Goal: Check status: Check status

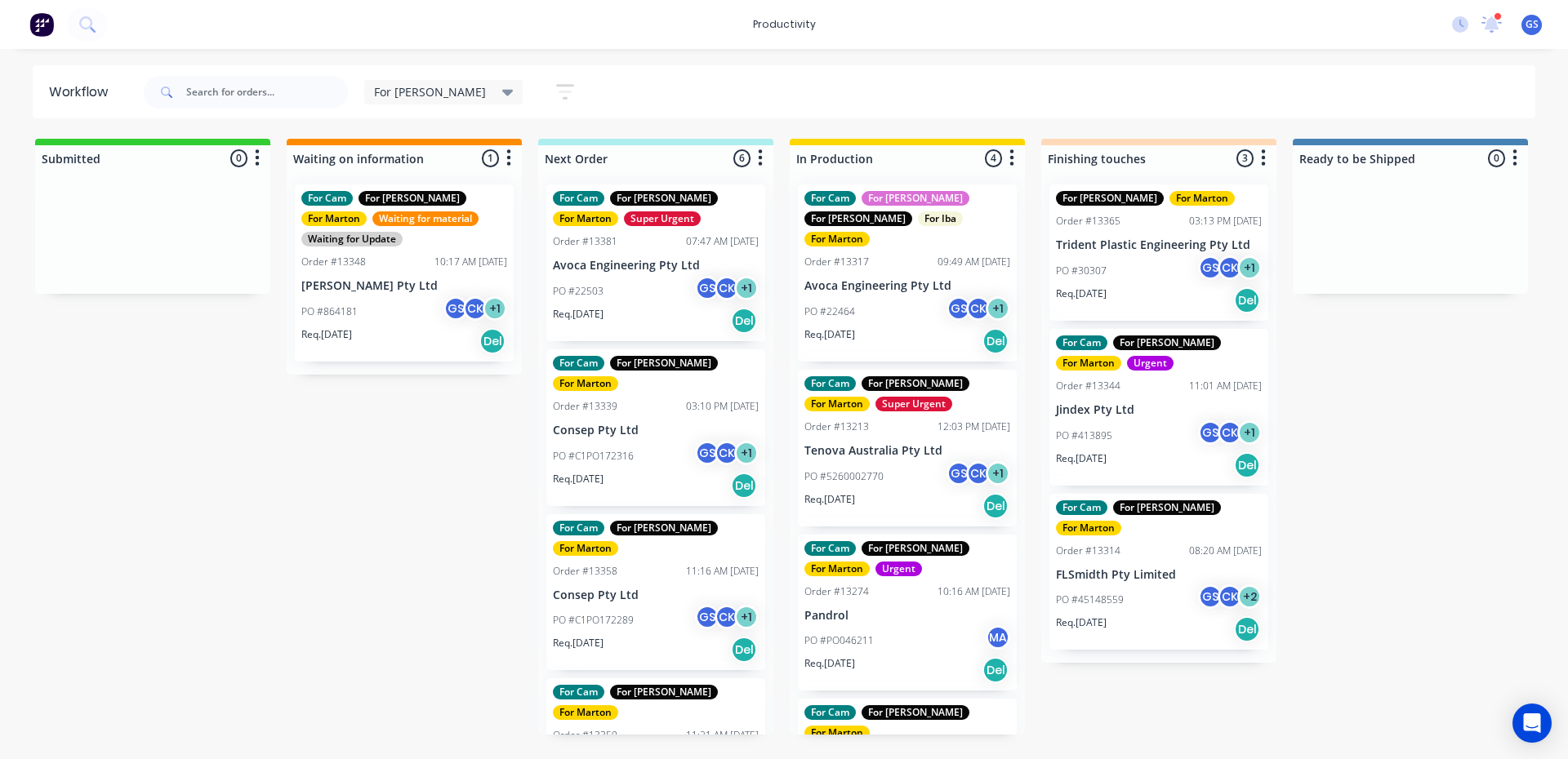
click at [660, 441] on div "PO #C1PO172316 GS CK + 1" at bounding box center [655, 456] width 206 height 31
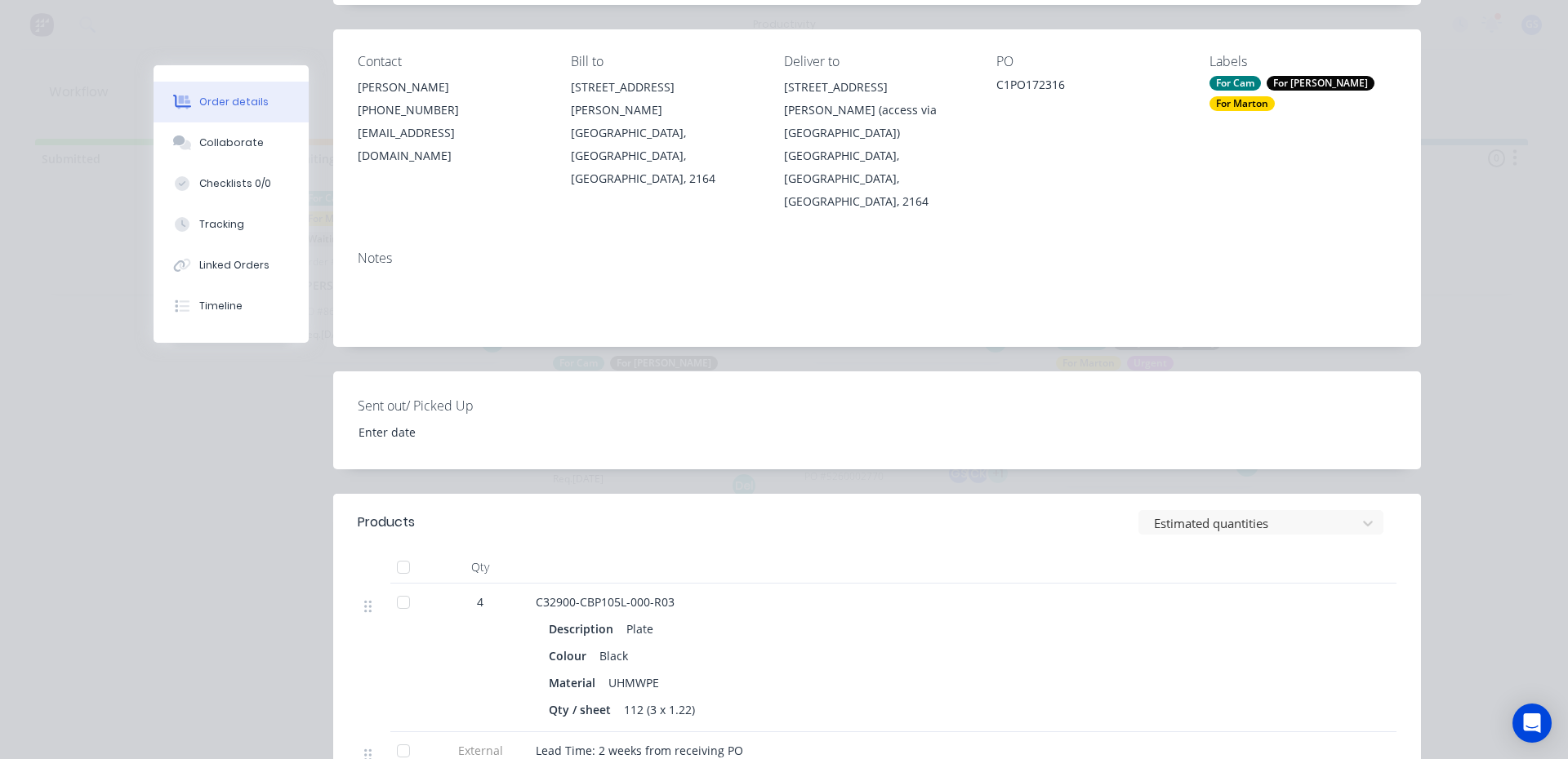
scroll to position [489, 0]
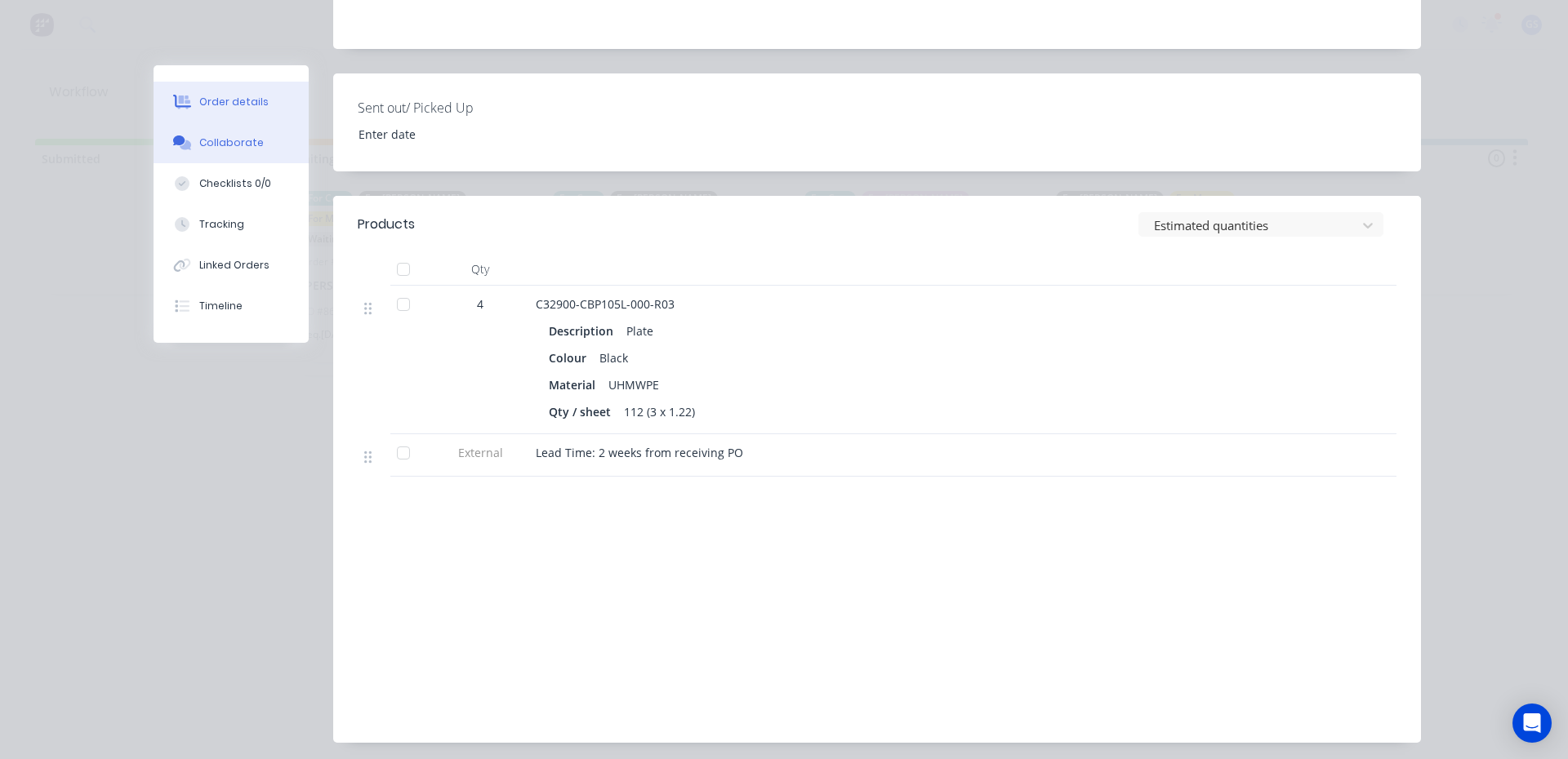
click at [154, 141] on button "Collaborate" at bounding box center [232, 142] width 155 height 41
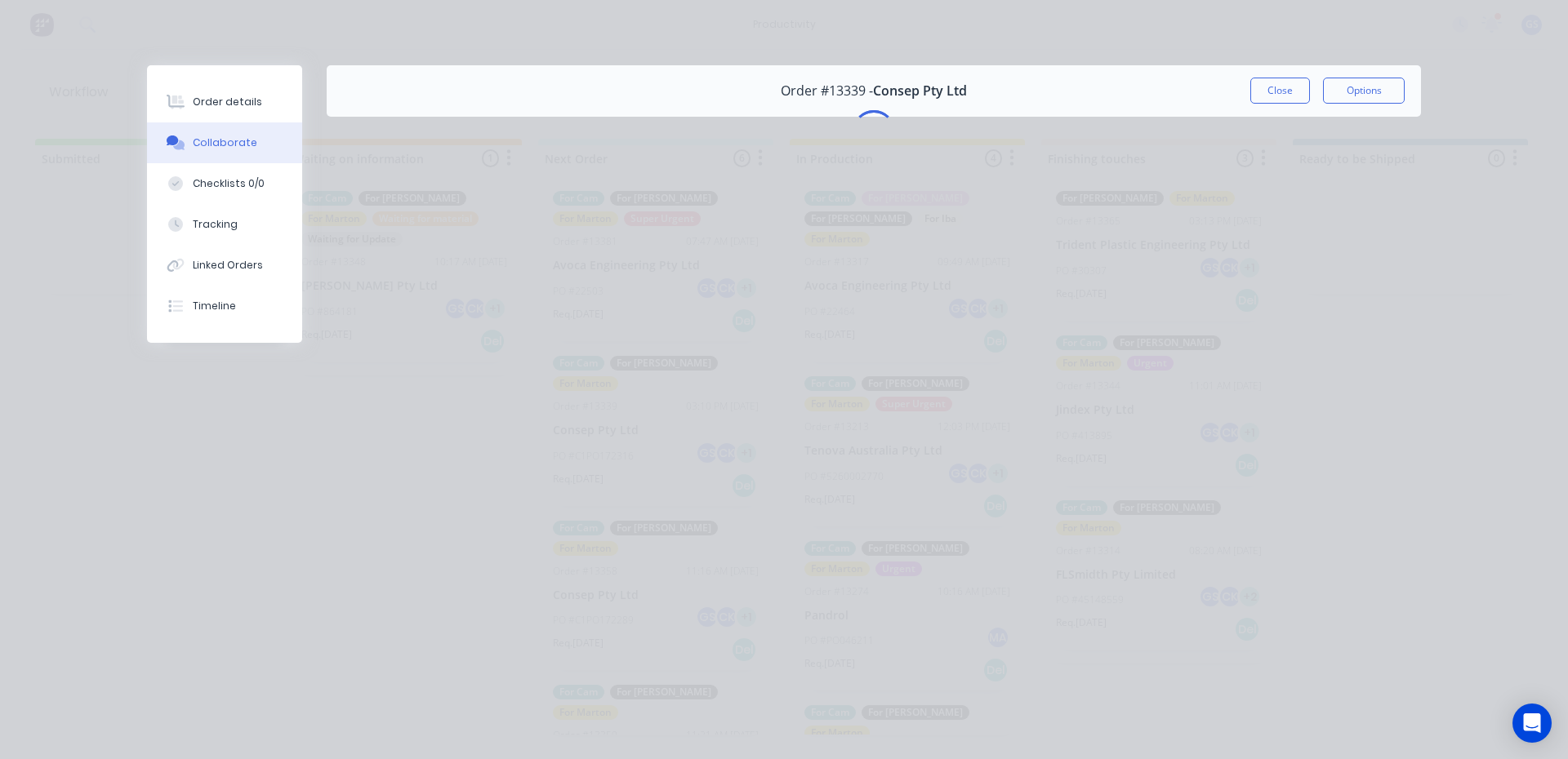
scroll to position [0, 0]
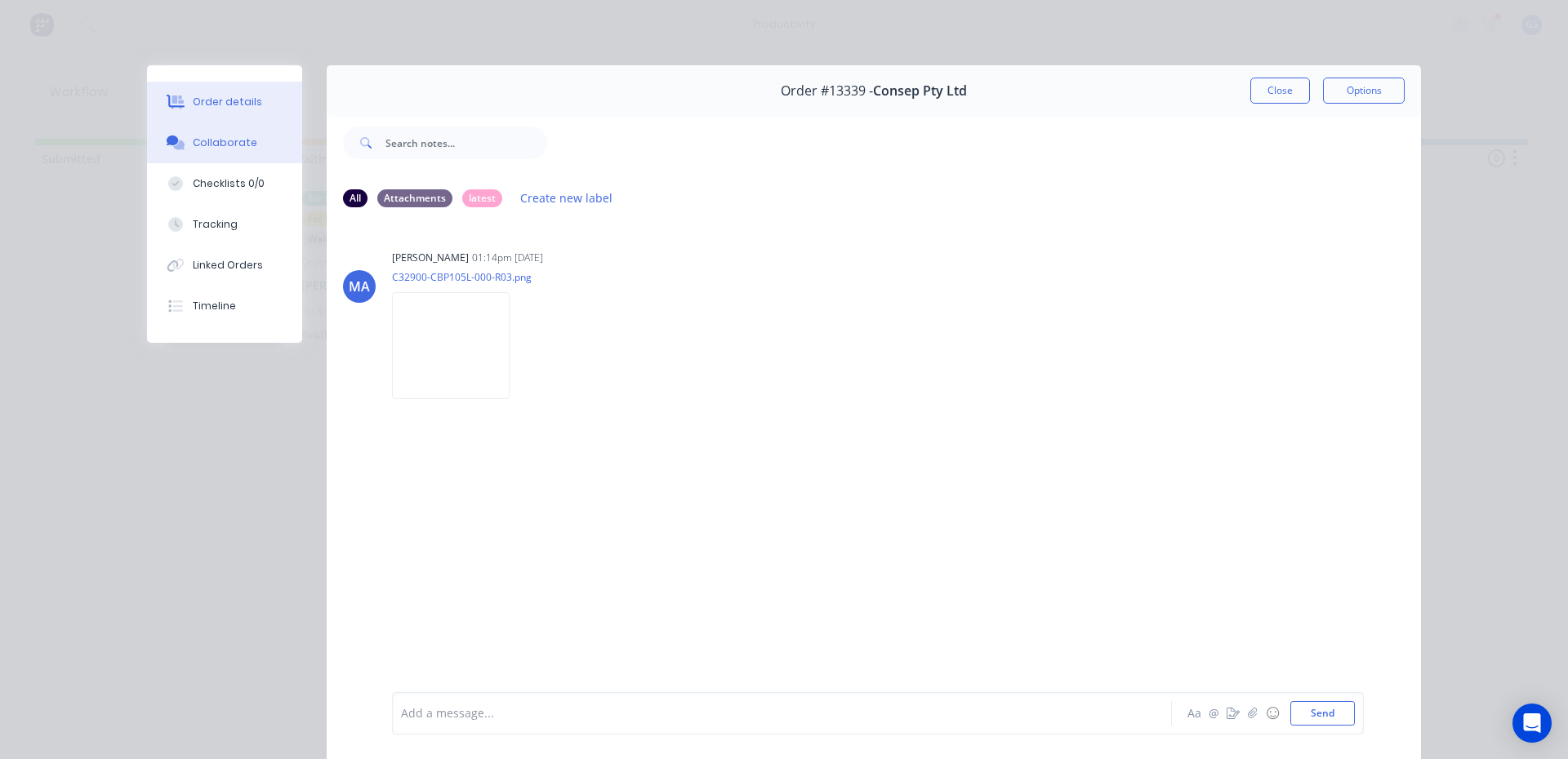
click at [193, 107] on div "Order details" at bounding box center [227, 103] width 69 height 15
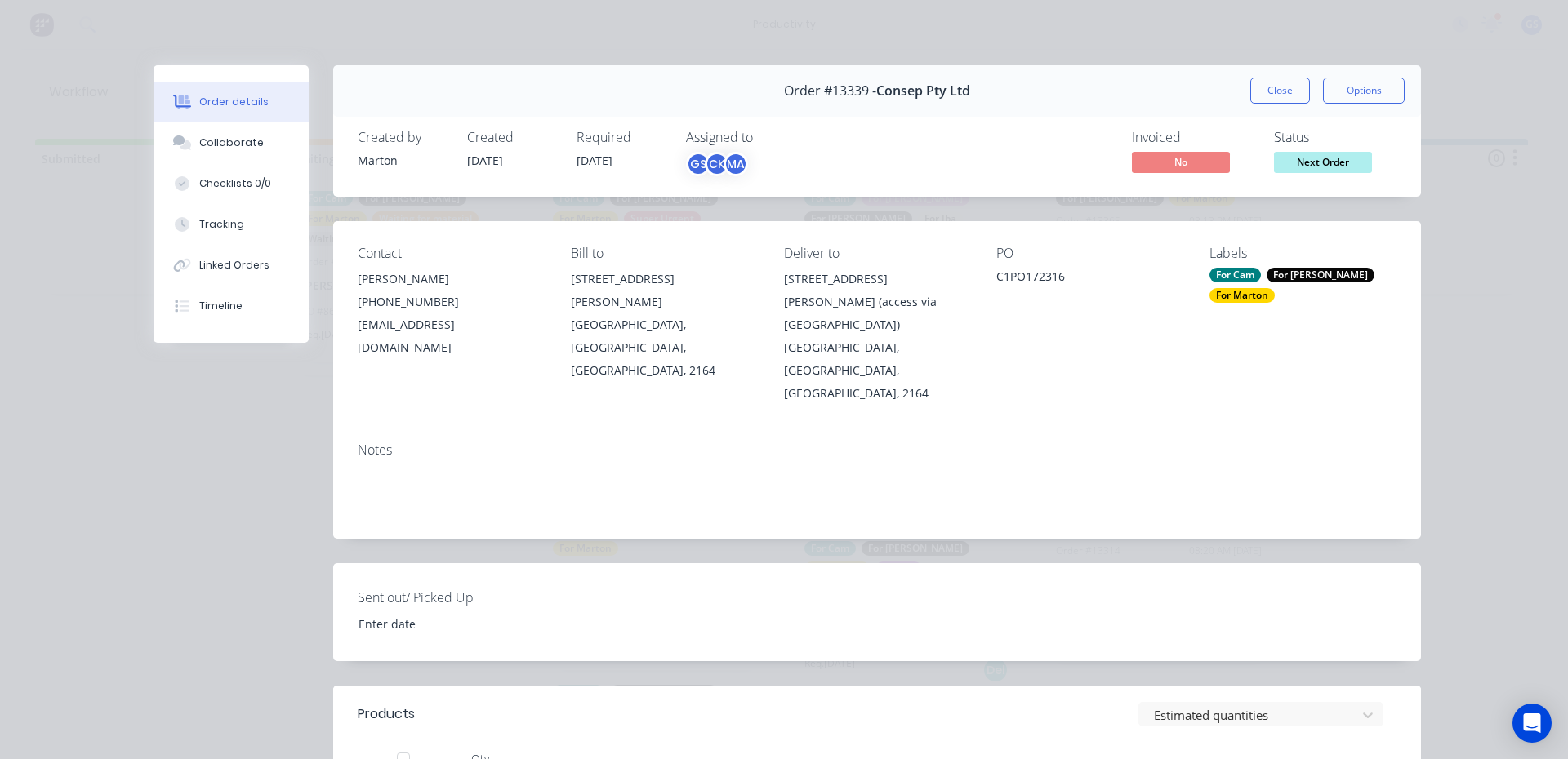
click at [1287, 95] on button "Close" at bounding box center [1280, 91] width 60 height 26
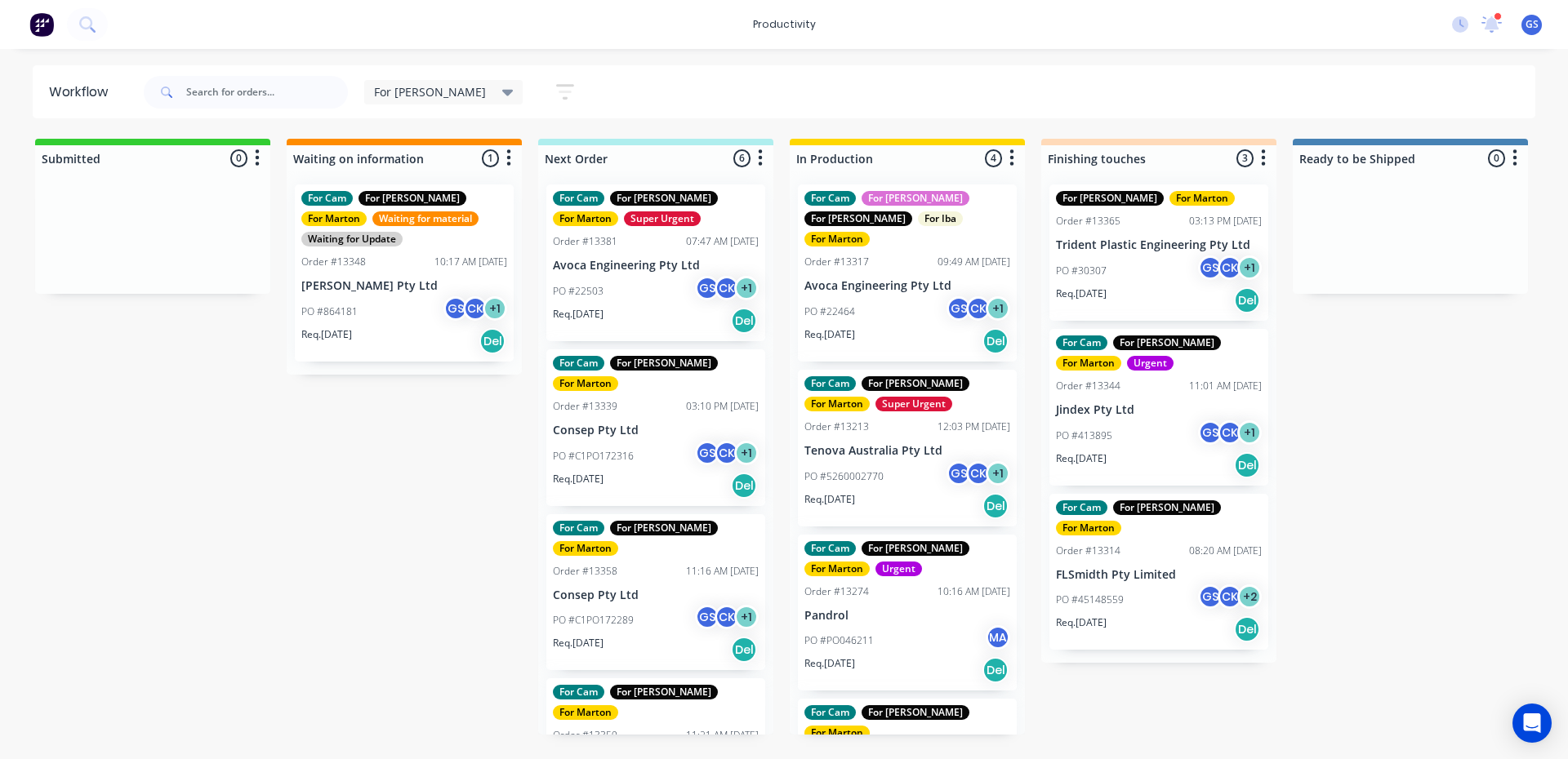
click at [901, 66] on div "productivity productivity Workflow Planner Delivery Scheduling Timesheets 2 new…" at bounding box center [784, 331] width 1568 height 661
click at [910, 625] on div "PO #PO046211 MA" at bounding box center [907, 641] width 206 height 31
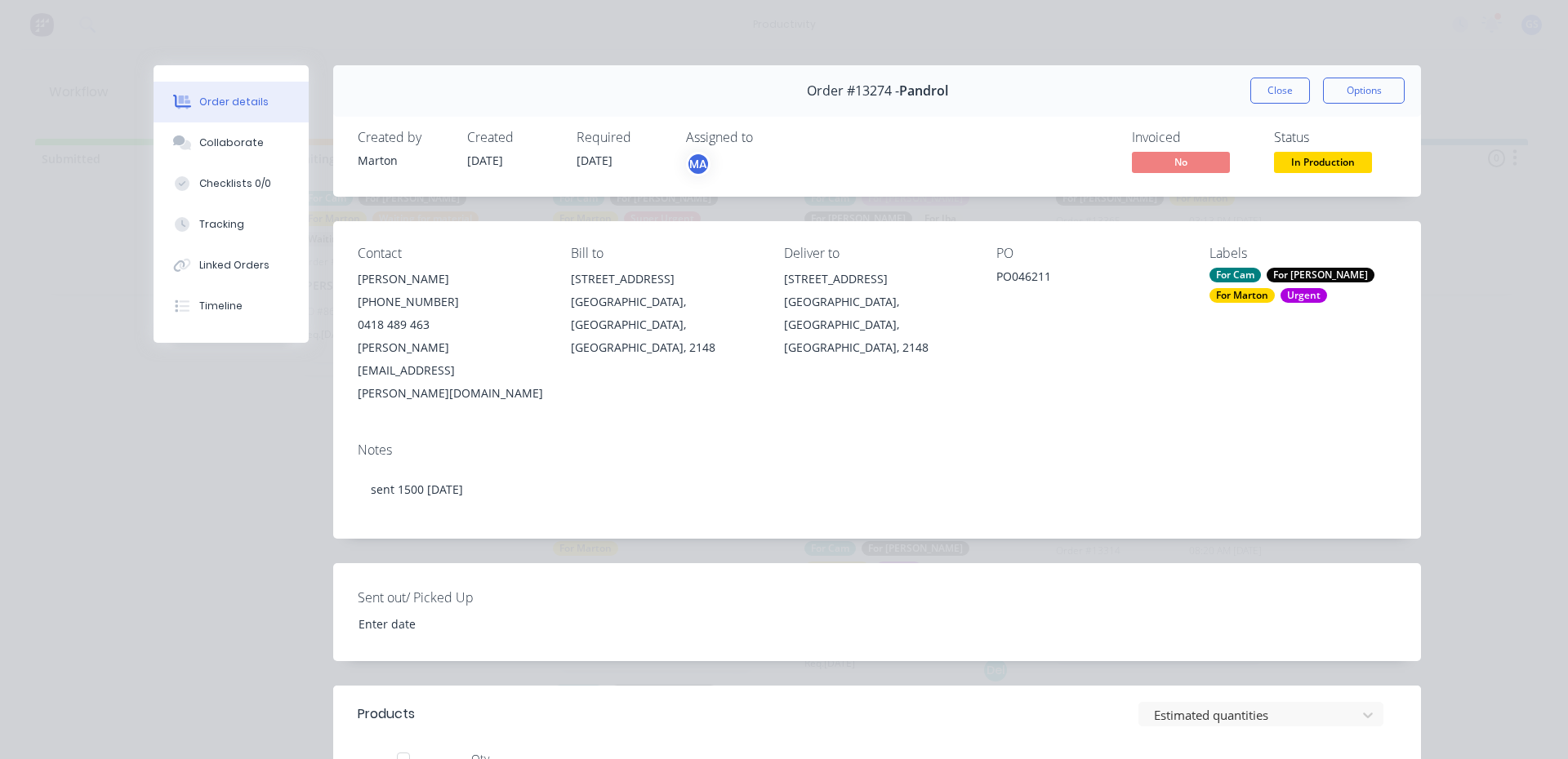
scroll to position [245, 0]
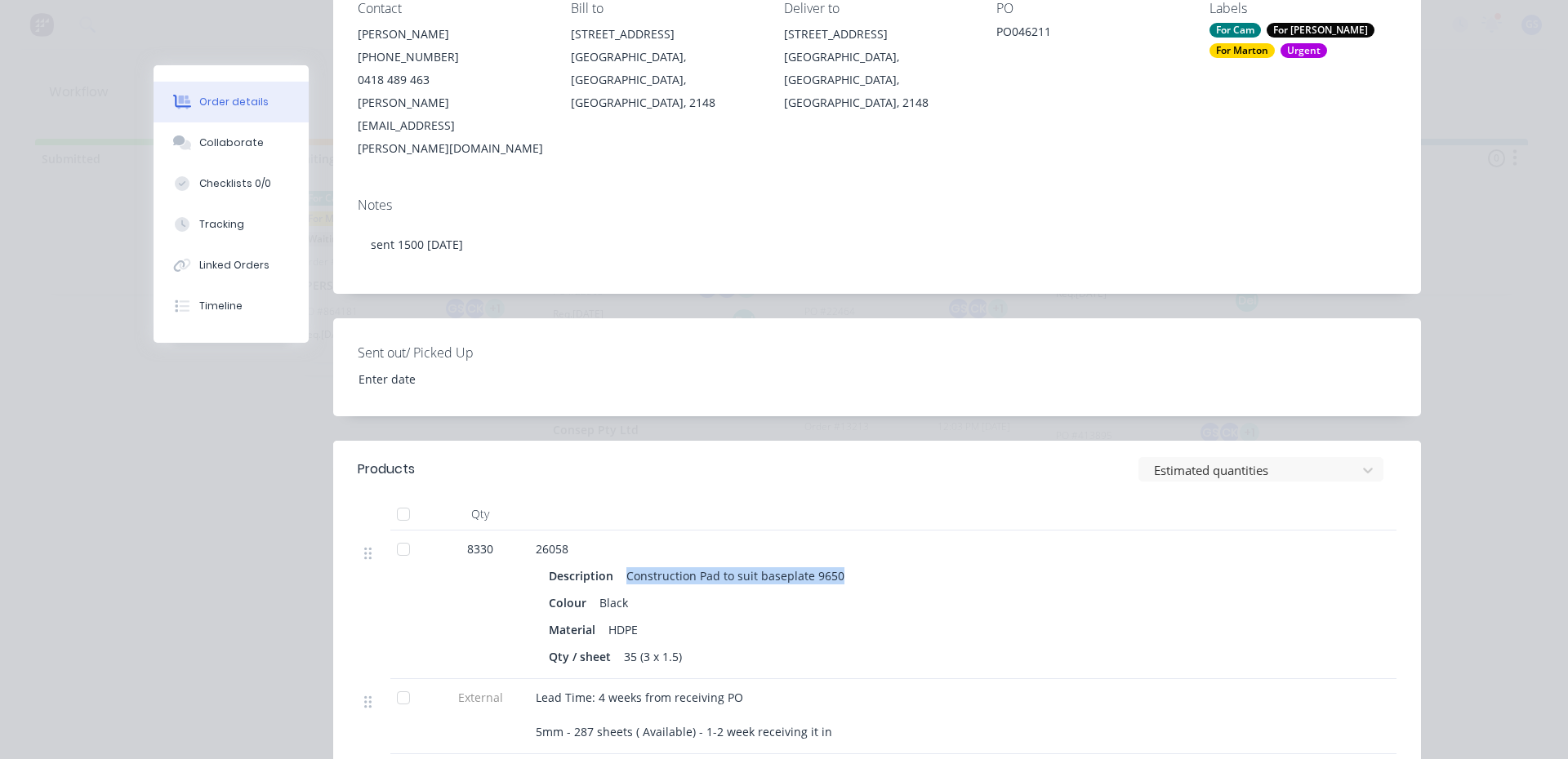
drag, startPoint x: 846, startPoint y: 528, endPoint x: 619, endPoint y: 518, distance: 227.2
click at [619, 561] on div "Description Construction Pad to suit baseplate 9650 Colour Black Material HDPE …" at bounding box center [856, 614] width 640 height 107
drag, startPoint x: 987, startPoint y: 580, endPoint x: 871, endPoint y: 546, distance: 120.9
click at [987, 618] on div "Material HDPE" at bounding box center [855, 629] width 614 height 24
drag, startPoint x: 617, startPoint y: 528, endPoint x: 897, endPoint y: 523, distance: 280.0
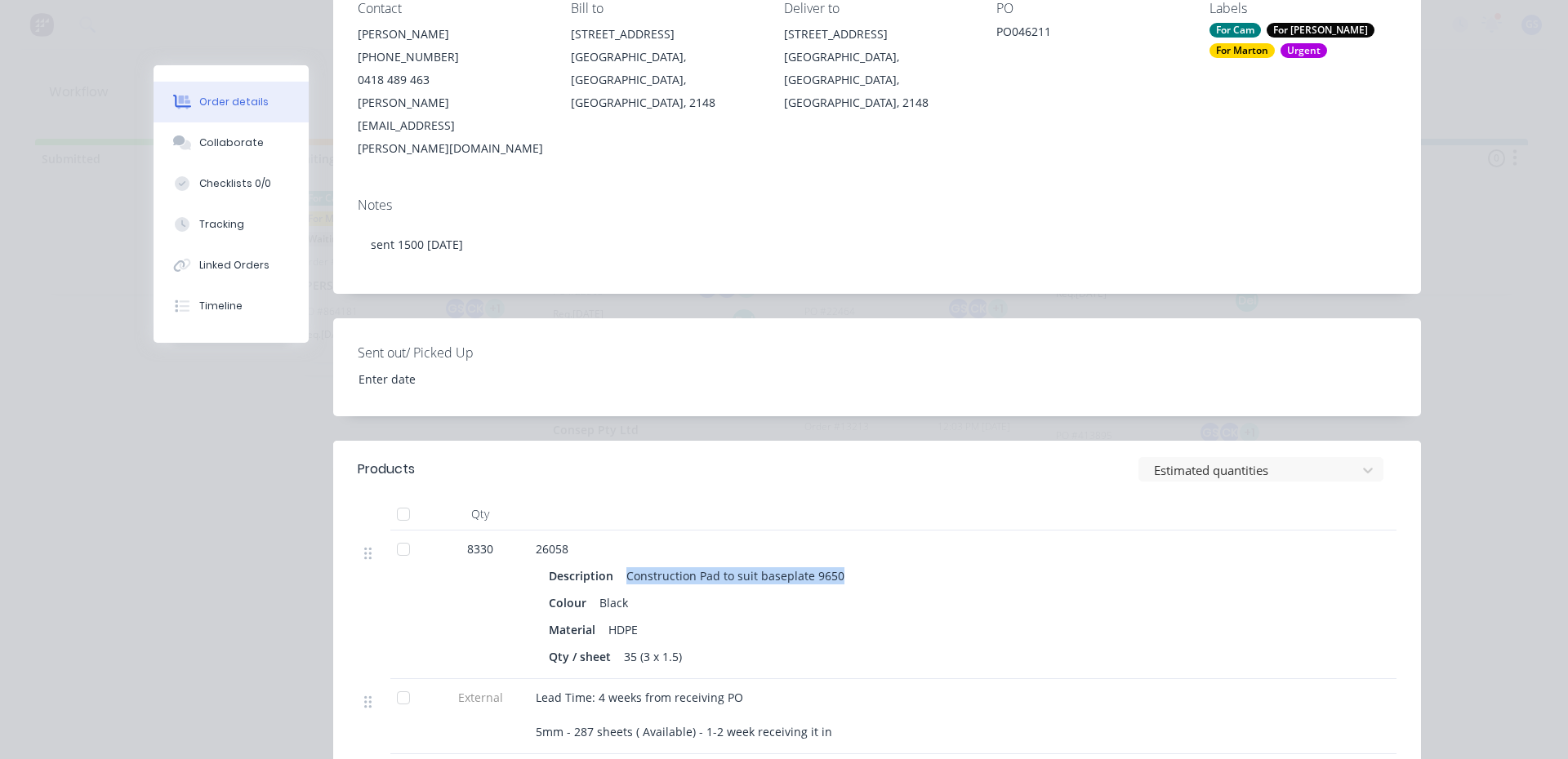
click at [898, 564] on div "Description Construction Pad to suit baseplate 9650" at bounding box center [855, 575] width 614 height 24
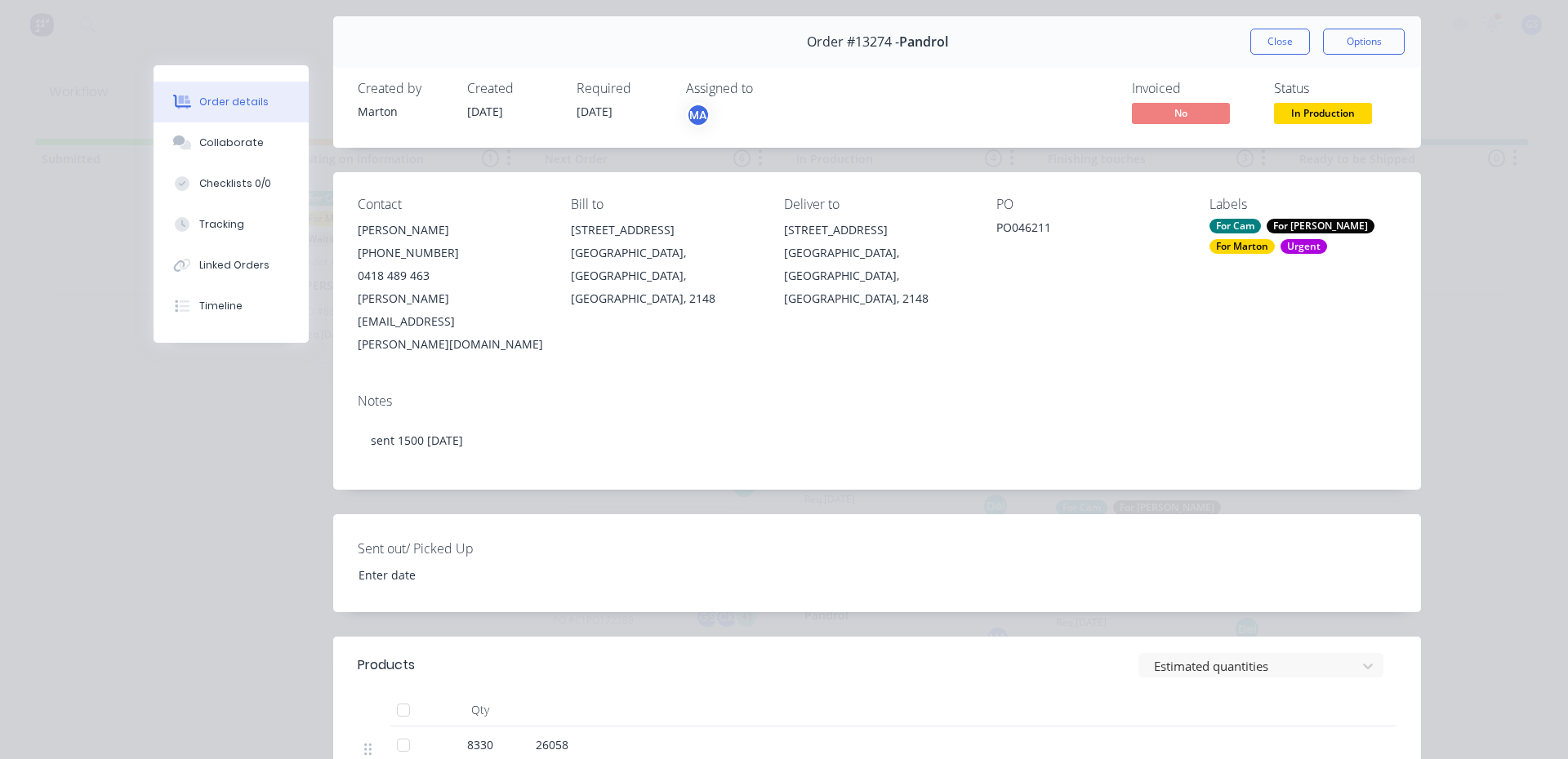
scroll to position [0, 0]
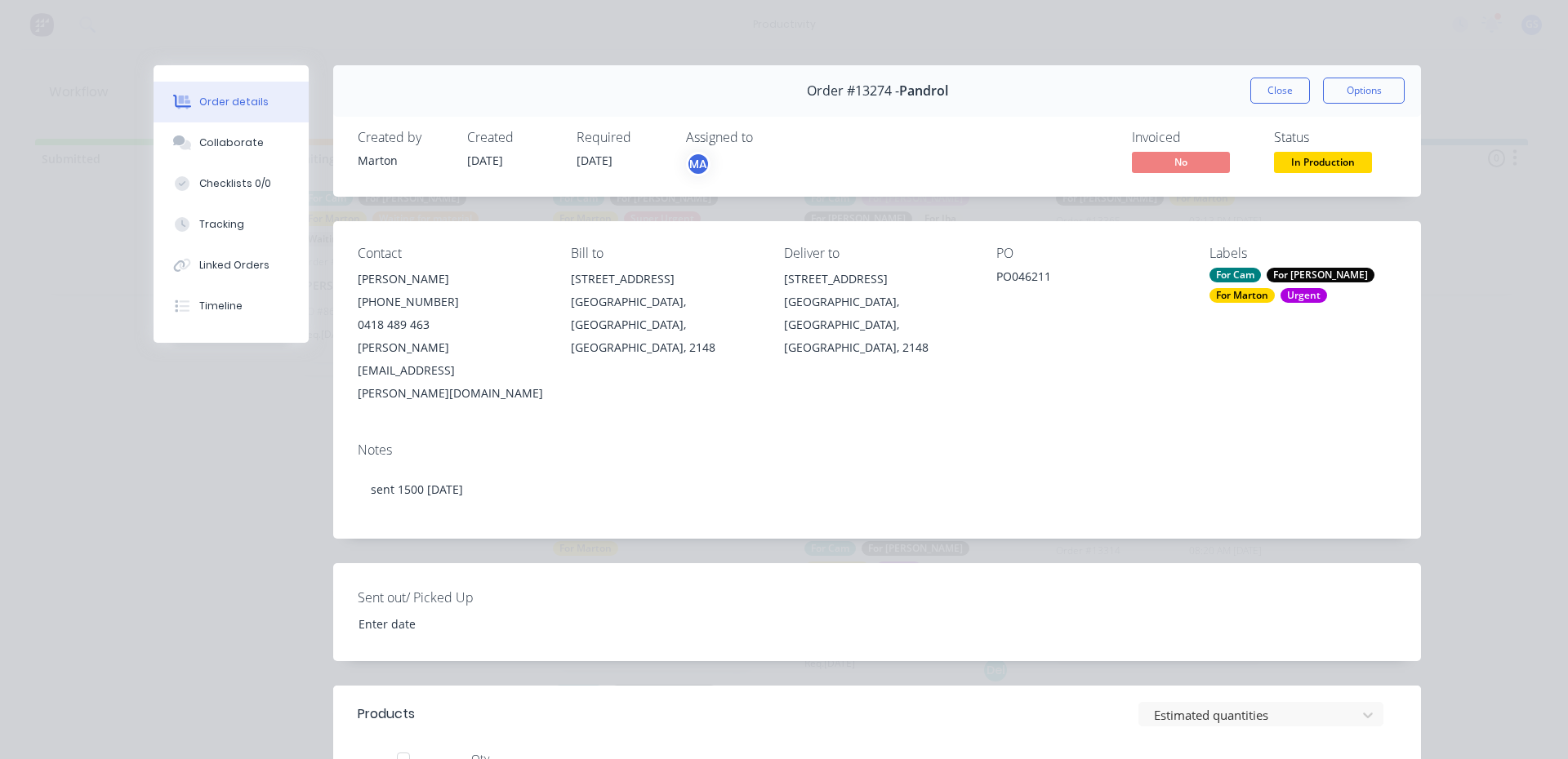
click at [1284, 90] on button "Close" at bounding box center [1280, 91] width 60 height 26
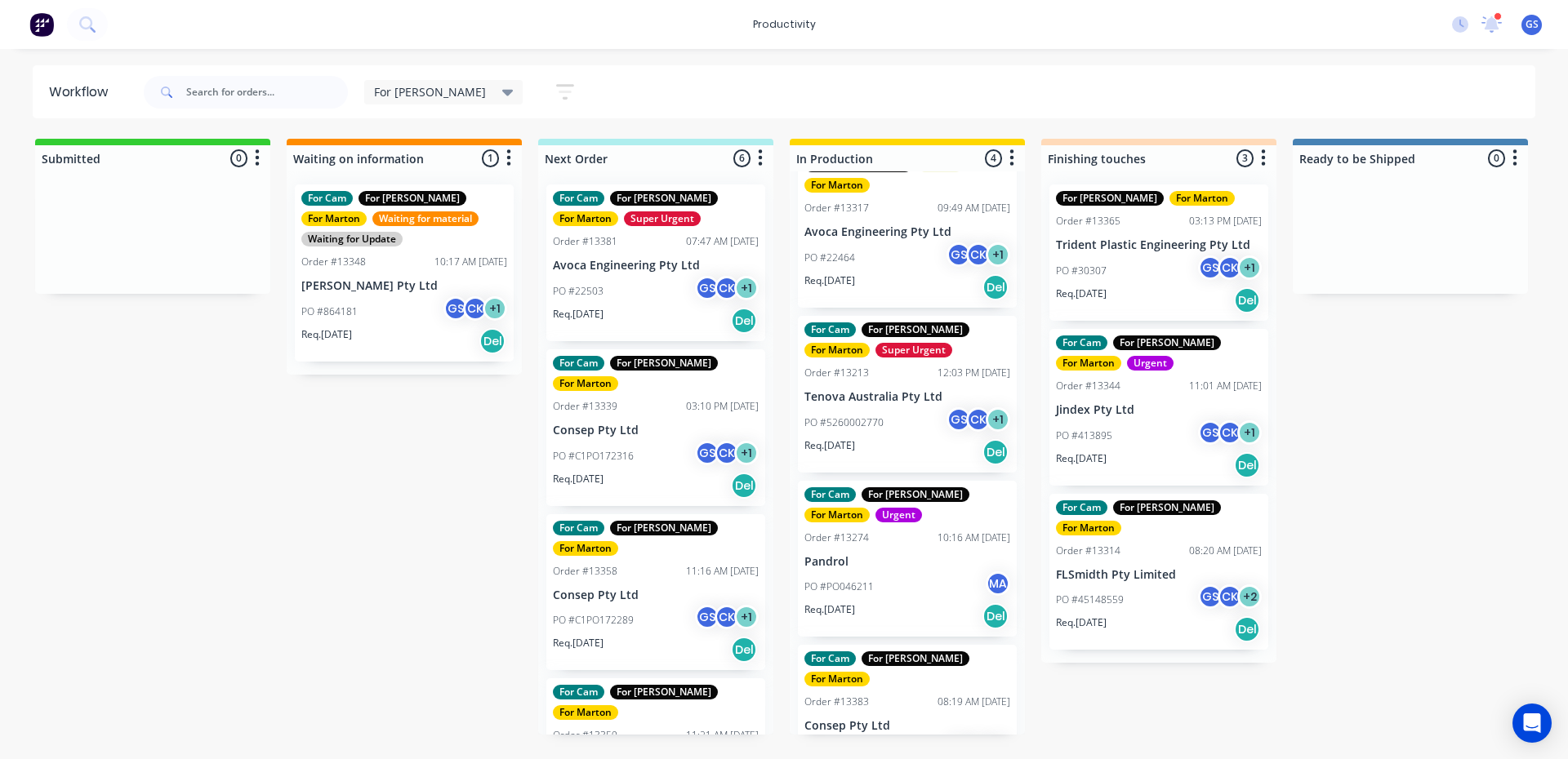
scroll to position [81, 0]
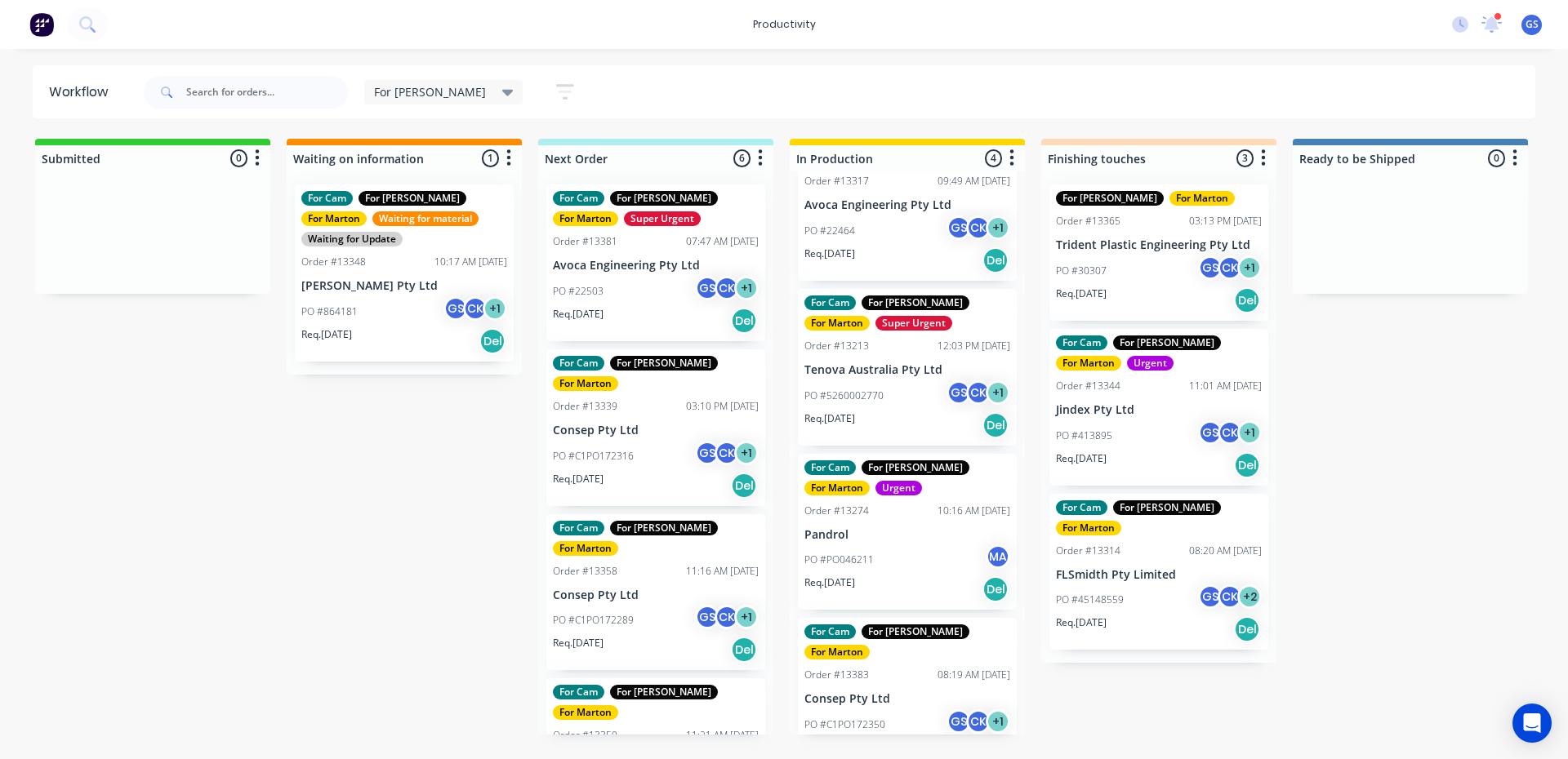
click at [874, 528] on p "Pandrol" at bounding box center [907, 535] width 206 height 14
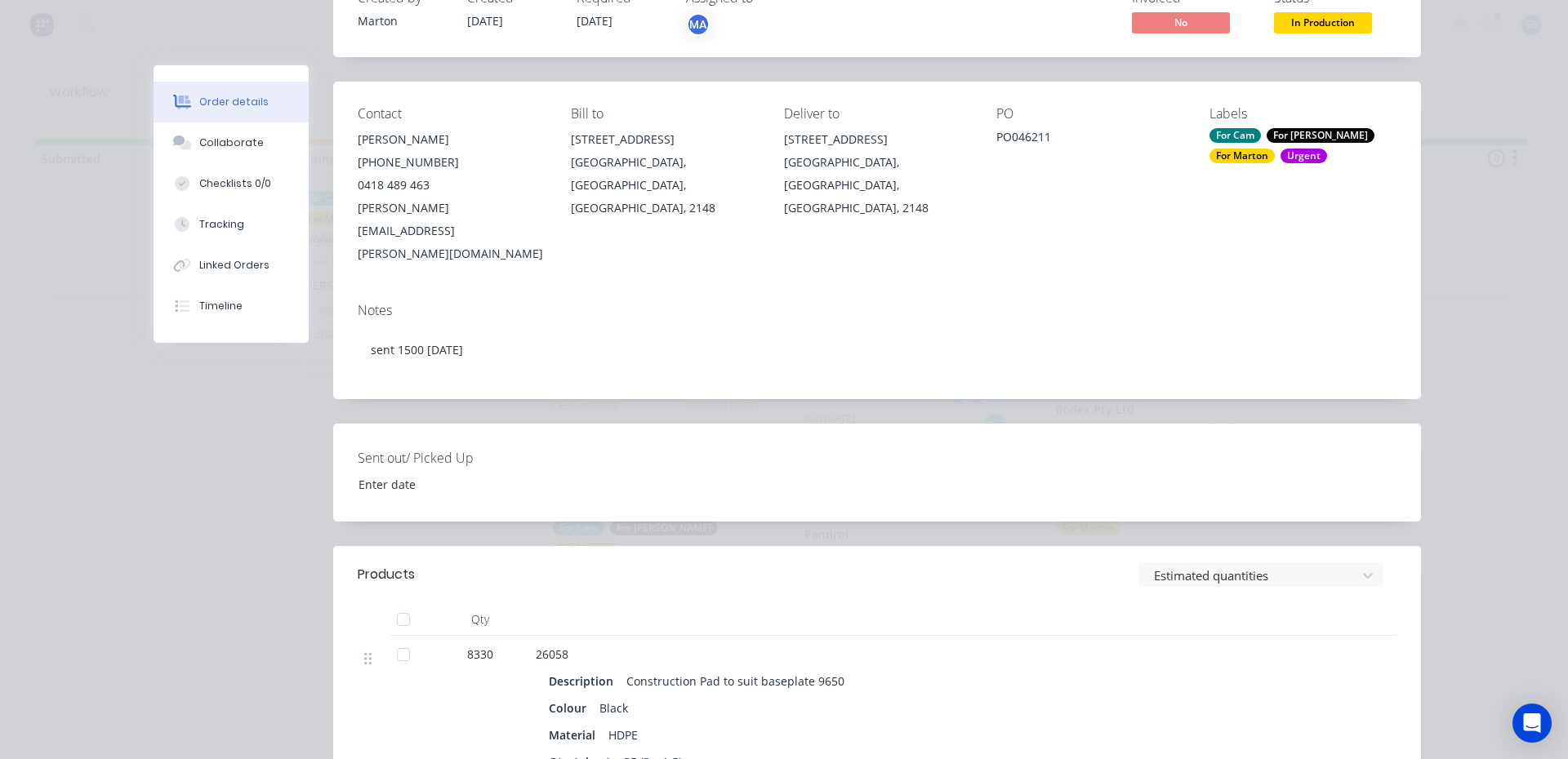
scroll to position [0, 0]
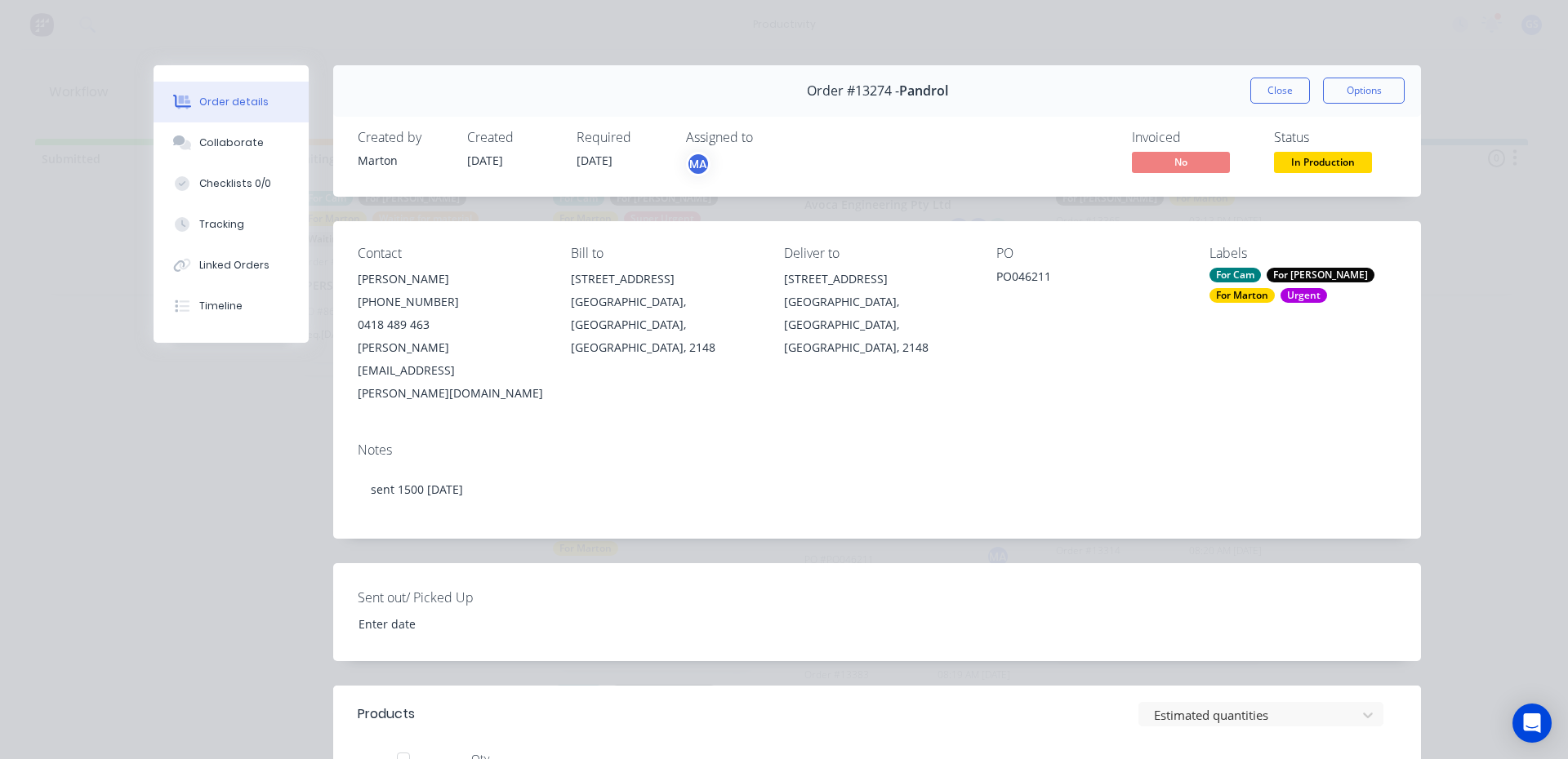
click at [1277, 88] on button "Close" at bounding box center [1280, 91] width 60 height 26
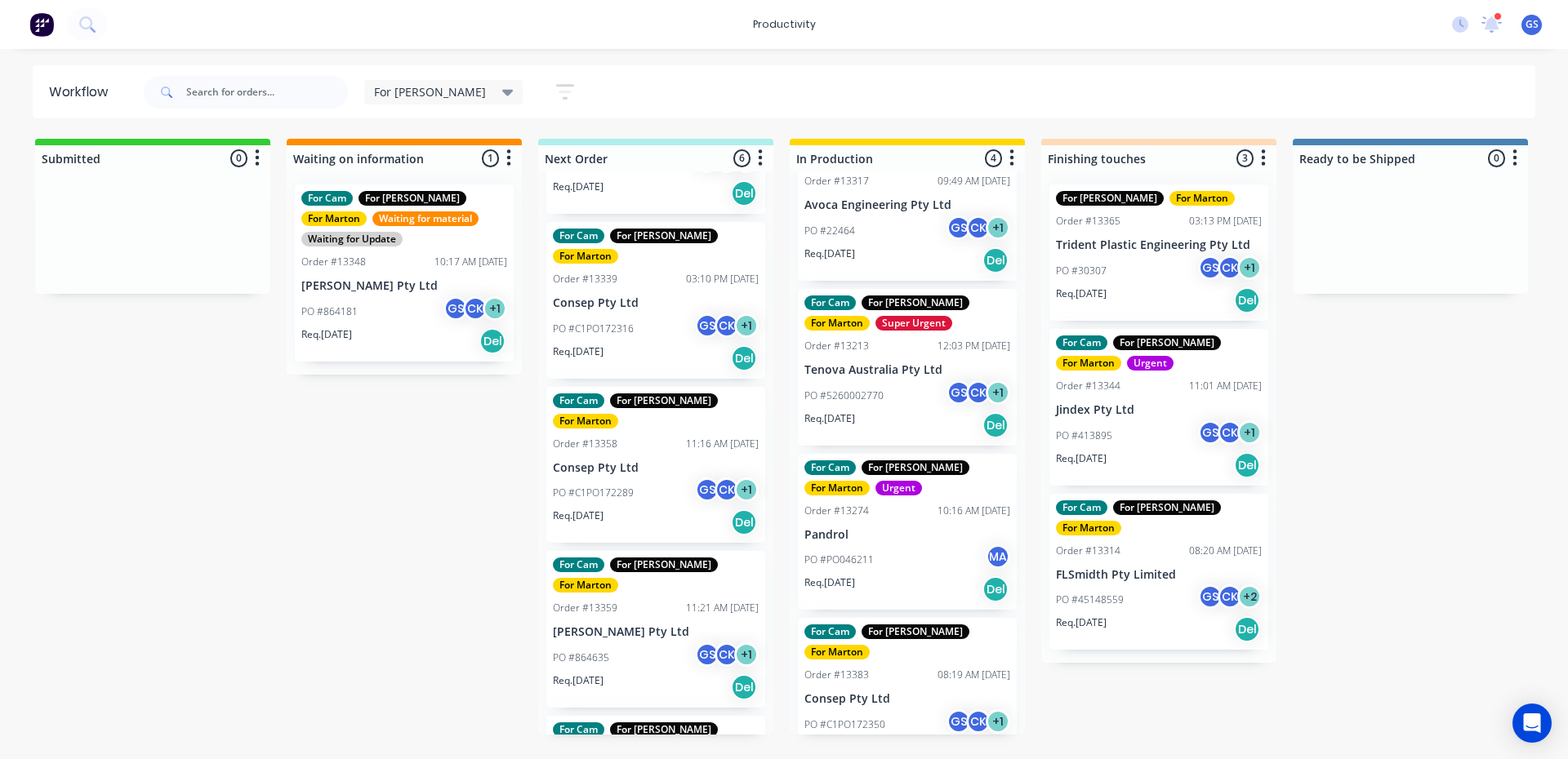
scroll to position [329, 0]
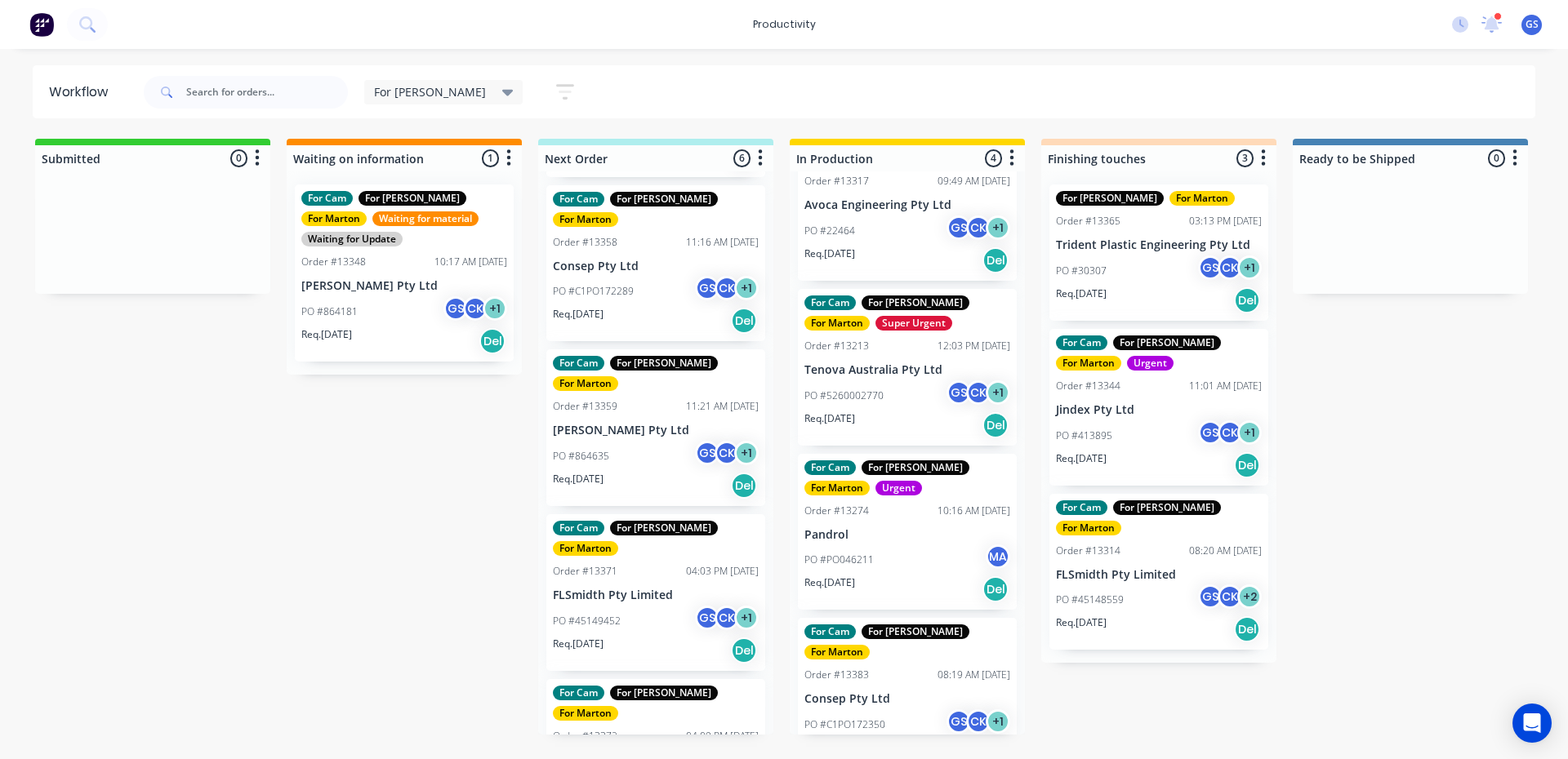
click at [481, 513] on div "Submitted 0 Sort By Created date Required date Order number Customer name Most …" at bounding box center [1112, 437] width 2249 height 596
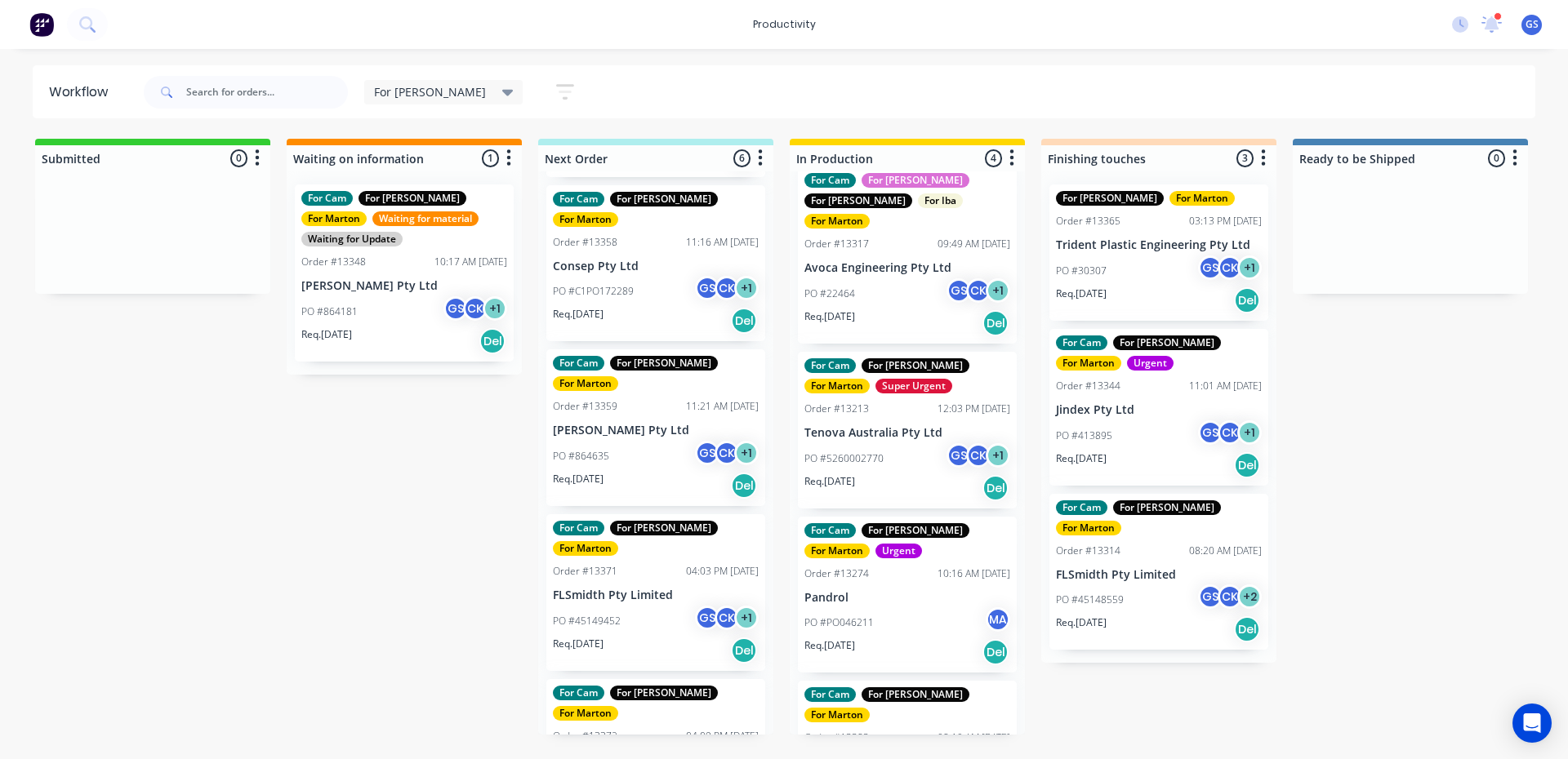
scroll to position [0, 0]
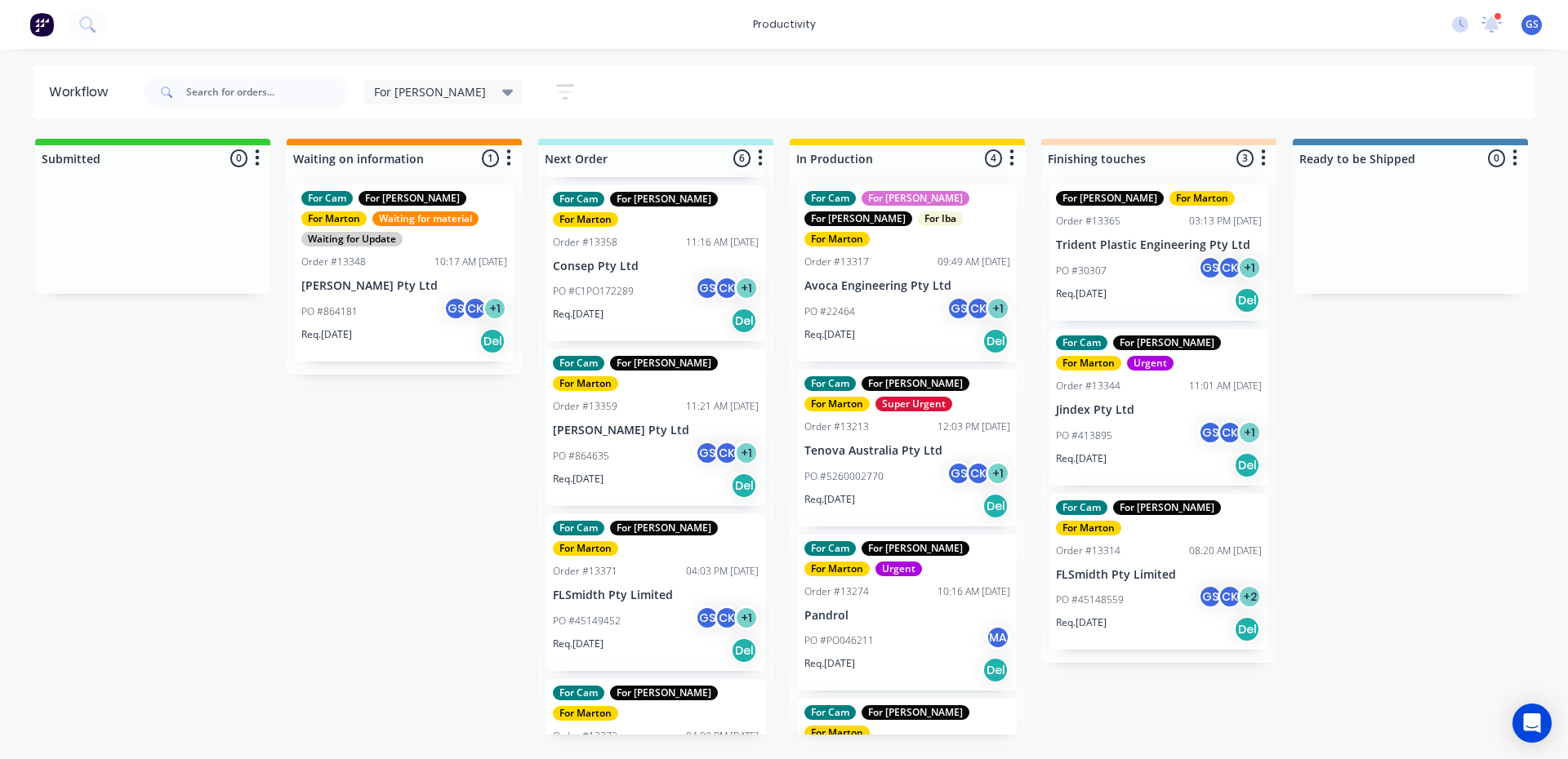
drag, startPoint x: 1298, startPoint y: 442, endPoint x: 1318, endPoint y: 451, distance: 21.9
click at [1298, 446] on div "Submitted 0 Sort By Created date Required date Order number Customer name Most …" at bounding box center [1112, 437] width 2249 height 596
